Goal: Transaction & Acquisition: Download file/media

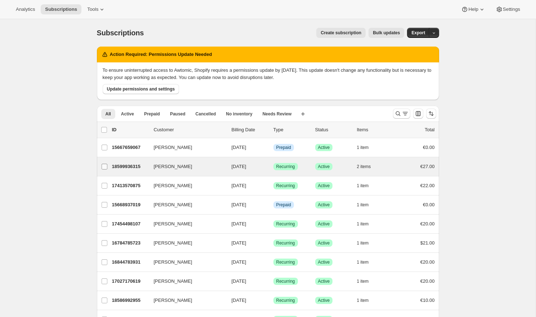
click at [105, 167] on input "[PERSON_NAME]" at bounding box center [105, 167] width 6 height 6
checkbox input "true"
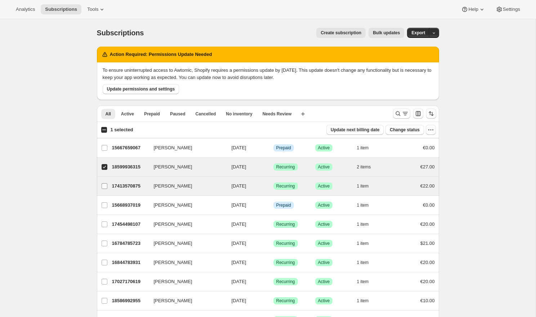
click at [105, 183] on input "[PERSON_NAME]" at bounding box center [105, 186] width 6 height 6
checkbox input "true"
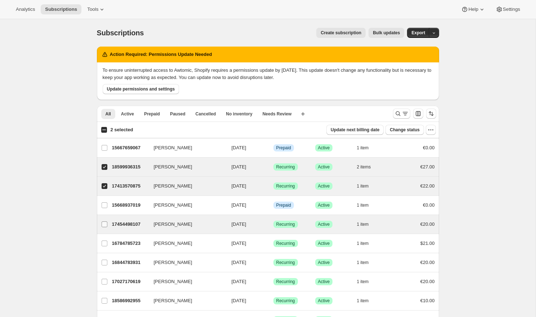
click at [104, 224] on input "[PERSON_NAME]" at bounding box center [105, 224] width 6 height 6
checkbox input "true"
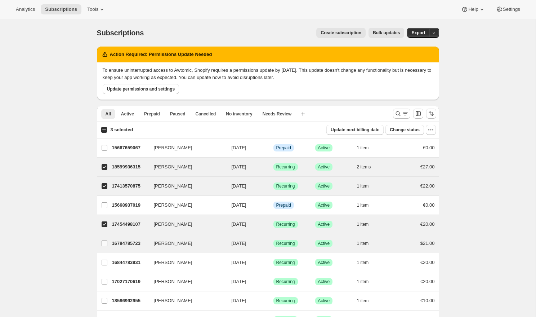
click at [104, 252] on label "[PERSON_NAME]" at bounding box center [104, 243] width 15 height 19
click at [104, 246] on input "[PERSON_NAME]" at bounding box center [105, 243] width 6 height 6
checkbox input "true"
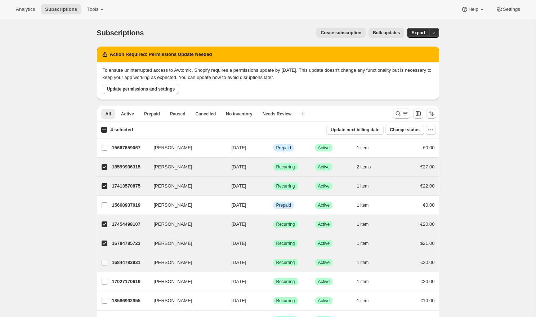
click at [107, 261] on span at bounding box center [104, 262] width 6 height 6
click at [107, 261] on input "[PERSON_NAME]" at bounding box center [105, 262] width 6 height 6
checkbox input "true"
click at [436, 31] on span "button" at bounding box center [434, 32] width 5 height 5
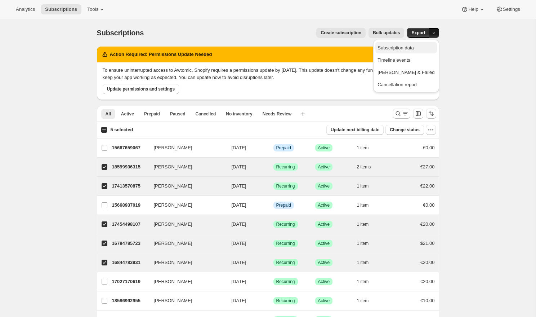
click at [433, 46] on span "Subscription data" at bounding box center [406, 47] width 57 height 7
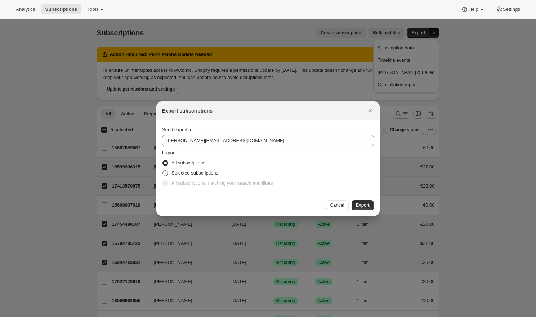
click at [215, 172] on span "Selected subscriptions" at bounding box center [194, 172] width 47 height 5
click at [163, 170] on input "Selected subscriptions" at bounding box center [162, 170] width 0 height 0
radio input "true"
click at [362, 205] on span "Export" at bounding box center [363, 205] width 14 height 6
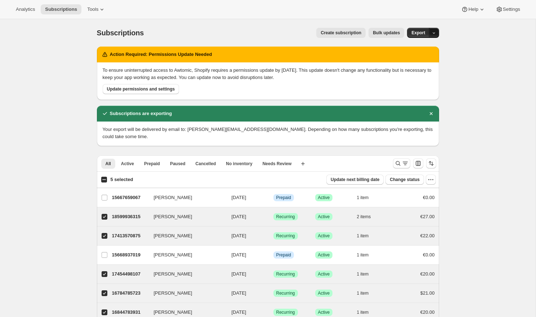
click at [432, 34] on icon "button" at bounding box center [434, 33] width 5 height 5
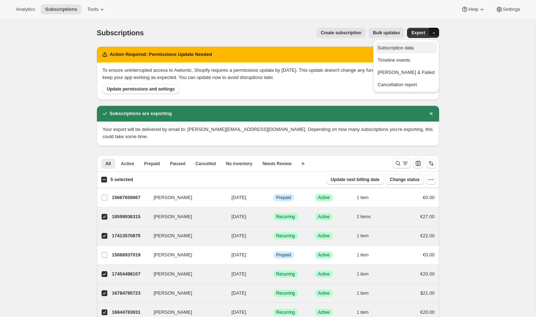
click at [428, 51] on span "Subscription data" at bounding box center [406, 47] width 57 height 7
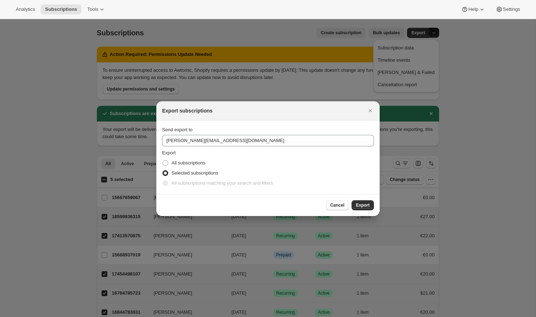
click at [331, 206] on span "Cancel" at bounding box center [337, 205] width 14 height 6
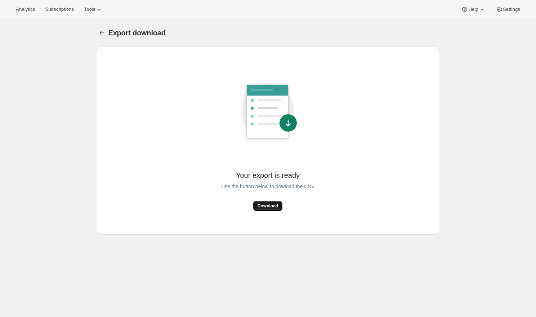
click at [272, 206] on span "Download" at bounding box center [268, 206] width 21 height 6
